Goal: Transaction & Acquisition: Purchase product/service

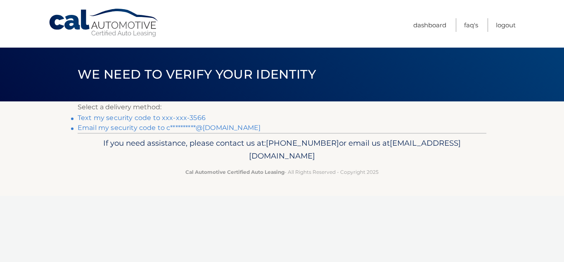
click at [125, 118] on link "Text my security code to xxx-xxx-3566" at bounding box center [142, 118] width 128 height 8
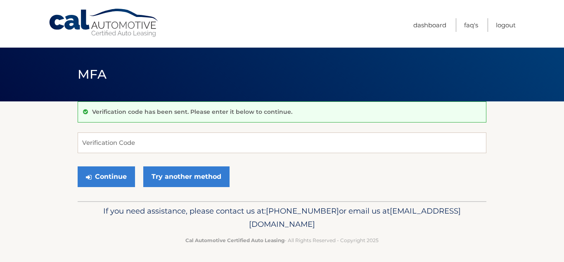
click at [125, 118] on div "Verification code has been sent. Please enter it below to continue." at bounding box center [282, 111] width 409 height 21
click at [86, 144] on input "Verification Code" at bounding box center [282, 142] width 409 height 21
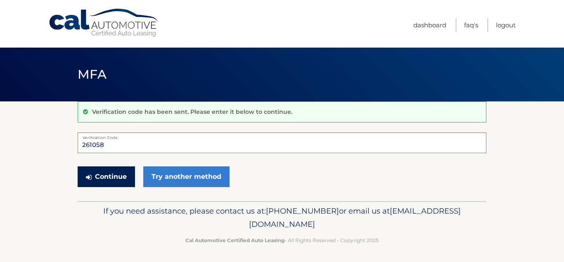
type input "261058"
click at [98, 176] on button "Continue" at bounding box center [106, 176] width 57 height 21
click at [109, 176] on button "Continue" at bounding box center [106, 176] width 57 height 21
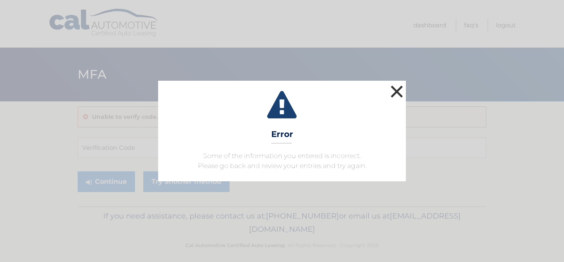
click at [398, 90] on button "×" at bounding box center [397, 91] width 17 height 17
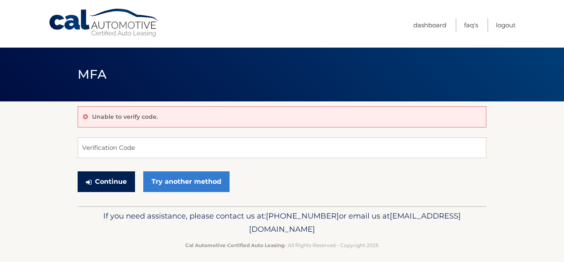
click at [107, 182] on button "Continue" at bounding box center [106, 181] width 57 height 21
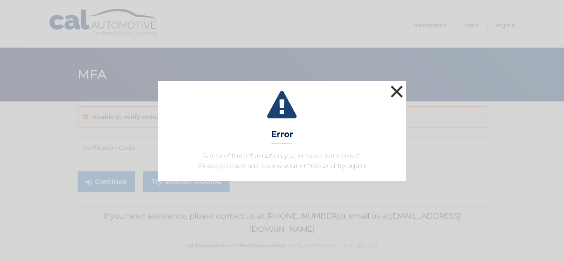
click at [397, 93] on button "×" at bounding box center [397, 91] width 17 height 17
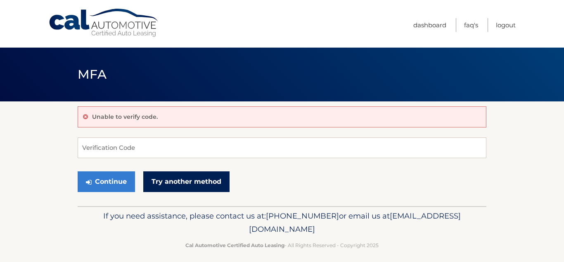
click at [202, 184] on link "Try another method" at bounding box center [186, 181] width 86 height 21
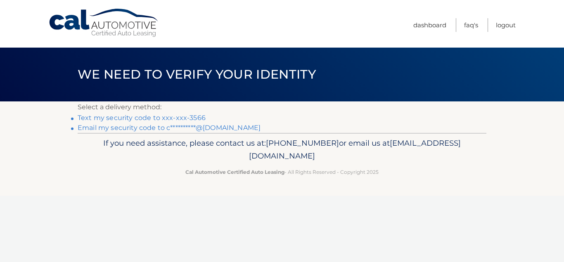
click at [155, 118] on link "Text my security code to xxx-xxx-3566" at bounding box center [142, 118] width 128 height 8
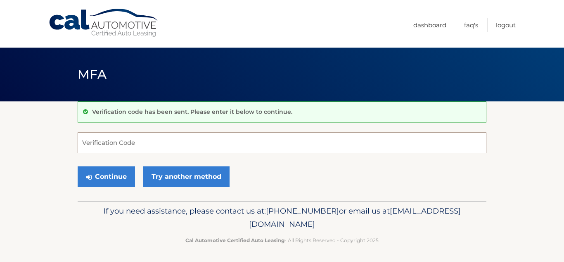
click at [90, 140] on input "Verification Code" at bounding box center [282, 142] width 409 height 21
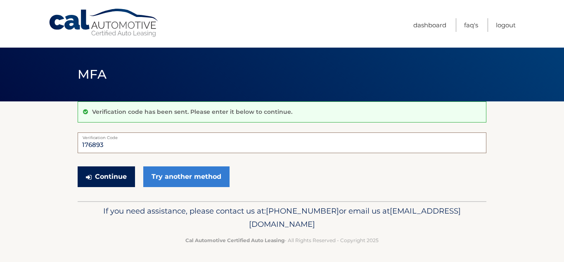
type input "176893"
click at [103, 175] on button "Continue" at bounding box center [106, 176] width 57 height 21
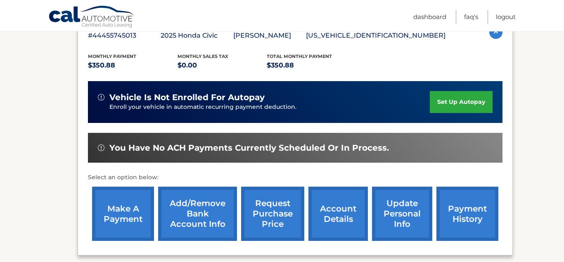
scroll to position [160, 0]
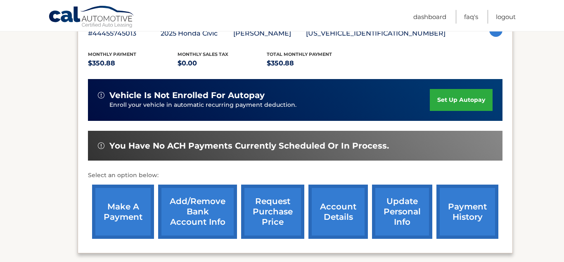
click at [131, 209] on link "make a payment" at bounding box center [123, 211] width 62 height 54
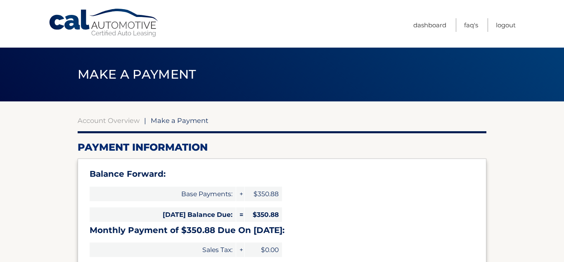
select select "YzY5YmQxZTItZGQyYy00M2I2LTg2MGMtOGU4YzlhNjc2N2Rj"
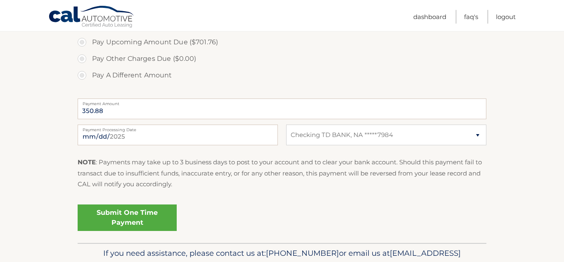
scroll to position [321, 0]
click at [127, 215] on link "Submit One Time Payment" at bounding box center [127, 216] width 99 height 26
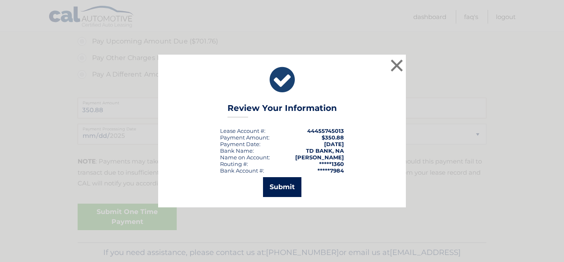
click at [288, 186] on button "Submit" at bounding box center [282, 187] width 38 height 20
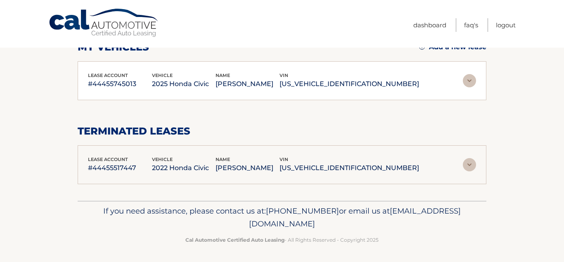
scroll to position [112, 0]
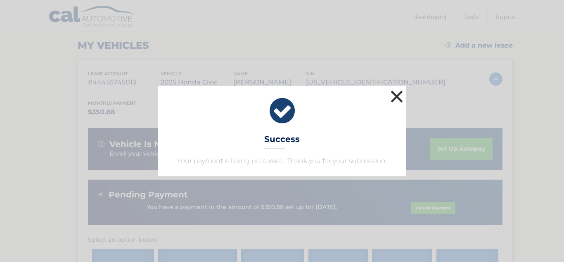
click at [397, 98] on button "×" at bounding box center [397, 96] width 17 height 17
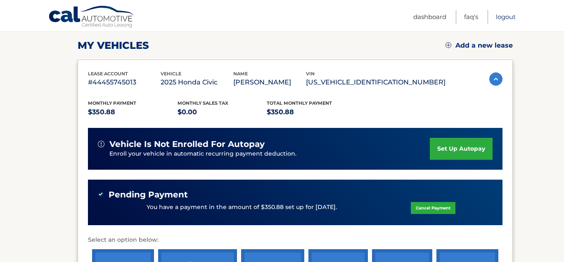
click at [509, 20] on link "Logout" at bounding box center [506, 17] width 20 height 14
